Goal: Task Accomplishment & Management: Use online tool/utility

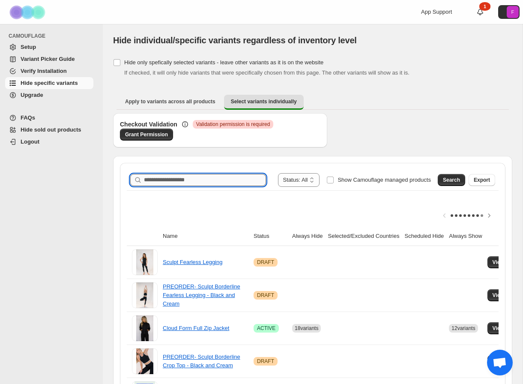
click at [198, 181] on input "Search product name" at bounding box center [205, 180] width 122 height 12
type input "**********"
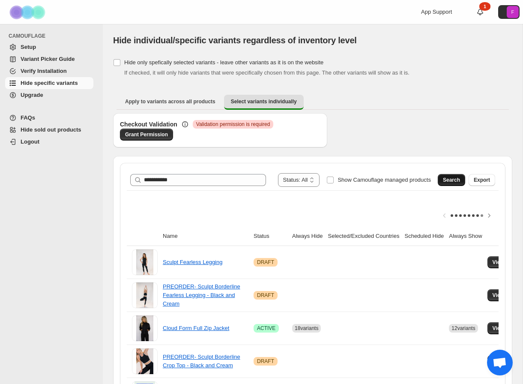
click at [453, 182] on span "Search" at bounding box center [451, 179] width 17 height 7
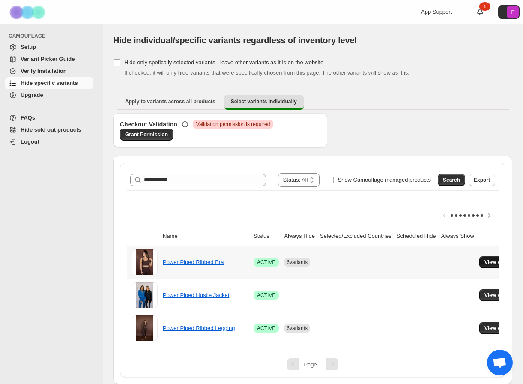
click at [494, 266] on button "View variants" at bounding box center [500, 262] width 43 height 12
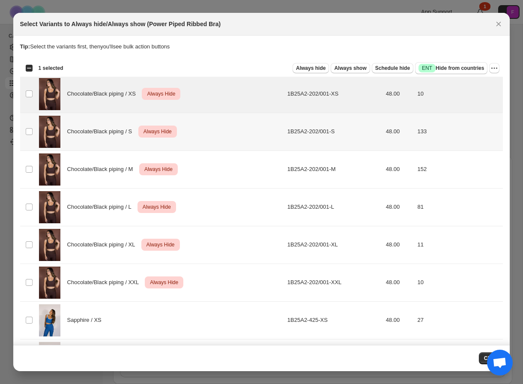
click at [30, 127] on td "Select product variant" at bounding box center [28, 132] width 16 height 38
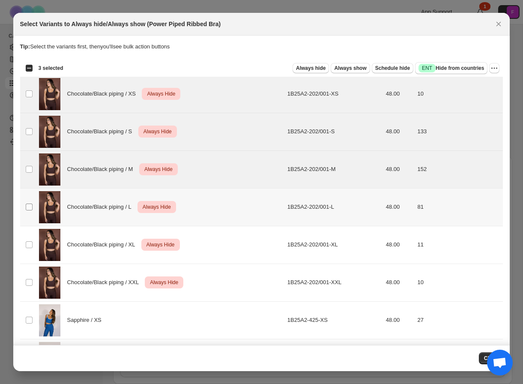
click at [29, 203] on span ":r7:" at bounding box center [29, 207] width 8 height 8
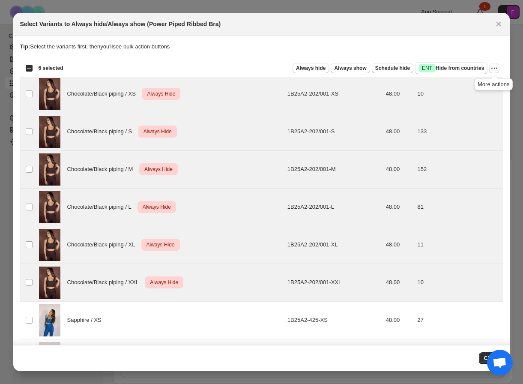
click at [493, 69] on icon "More actions" at bounding box center [494, 68] width 9 height 9
click at [477, 84] on span "Undo always hide" at bounding box center [463, 85] width 62 height 9
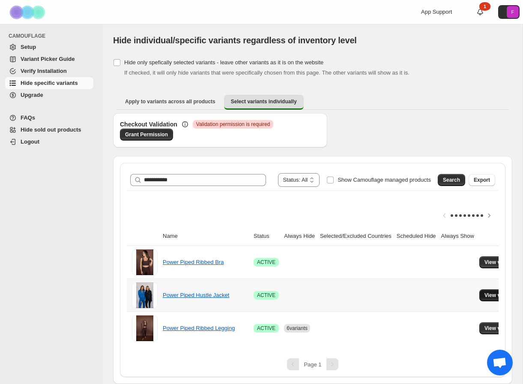
click at [494, 295] on span "View variants" at bounding box center [500, 295] width 33 height 7
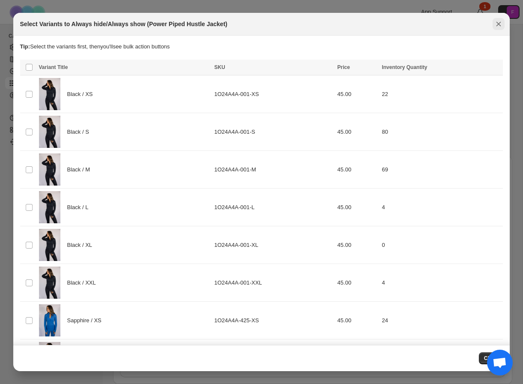
click at [500, 25] on icon "Close" at bounding box center [498, 24] width 9 height 9
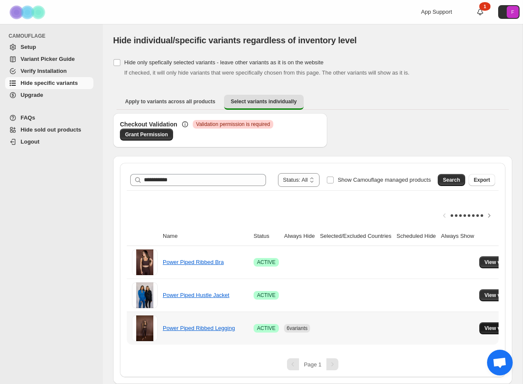
click at [498, 323] on button "View variants" at bounding box center [500, 328] width 43 height 12
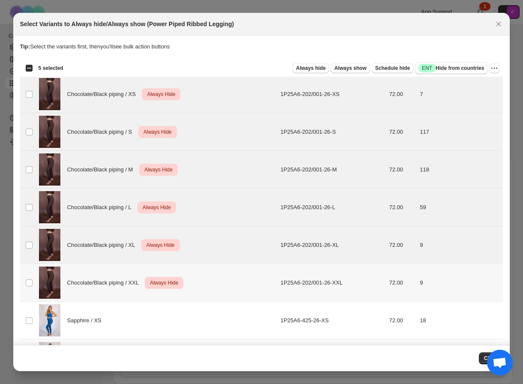
click at [30, 287] on td "Select product variant" at bounding box center [28, 283] width 16 height 38
click at [494, 68] on icon "More actions" at bounding box center [494, 68] width 9 height 9
click at [479, 84] on span "Undo always hide" at bounding box center [463, 85] width 62 height 9
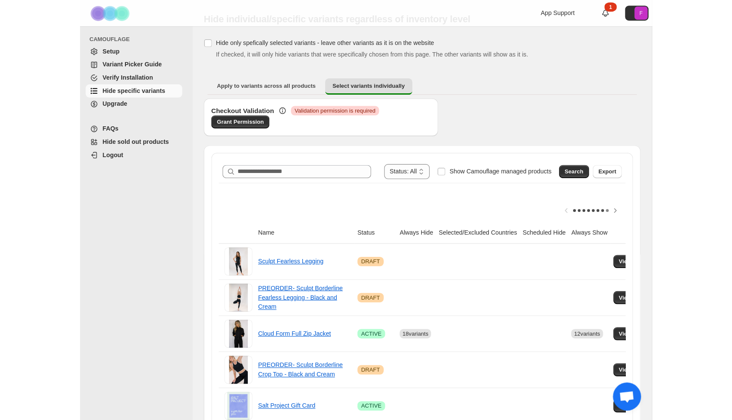
scroll to position [24, 0]
